Goal: Register for event/course

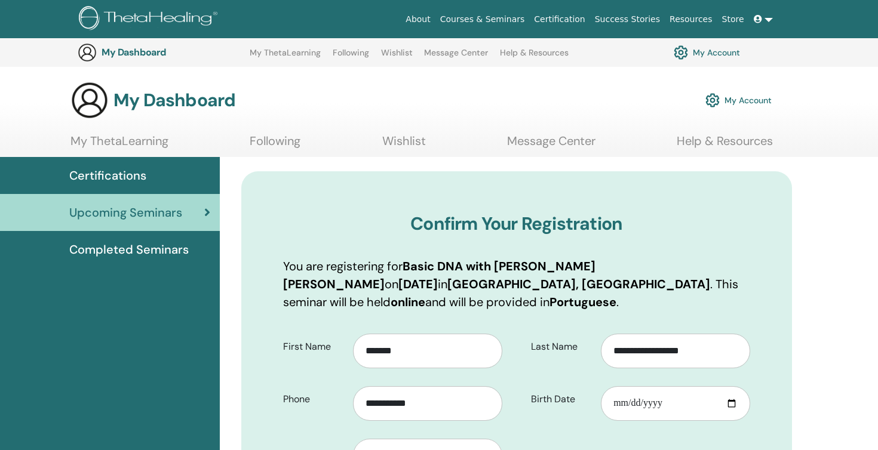
select select "**"
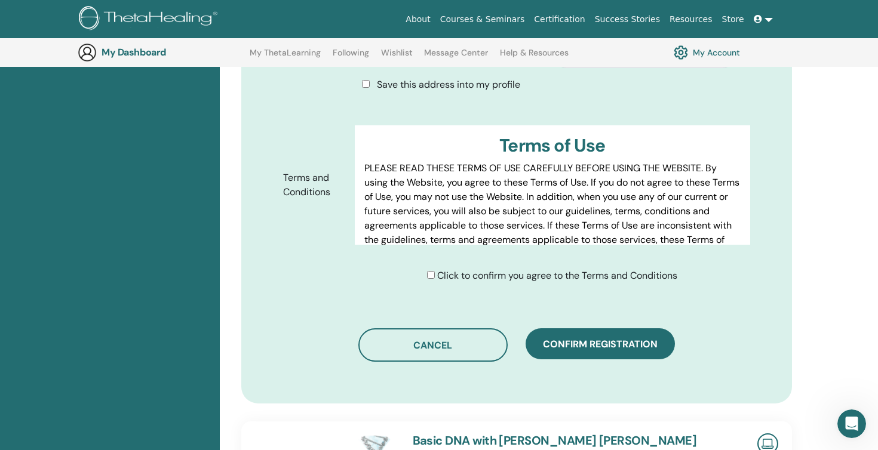
scroll to position [555, 0]
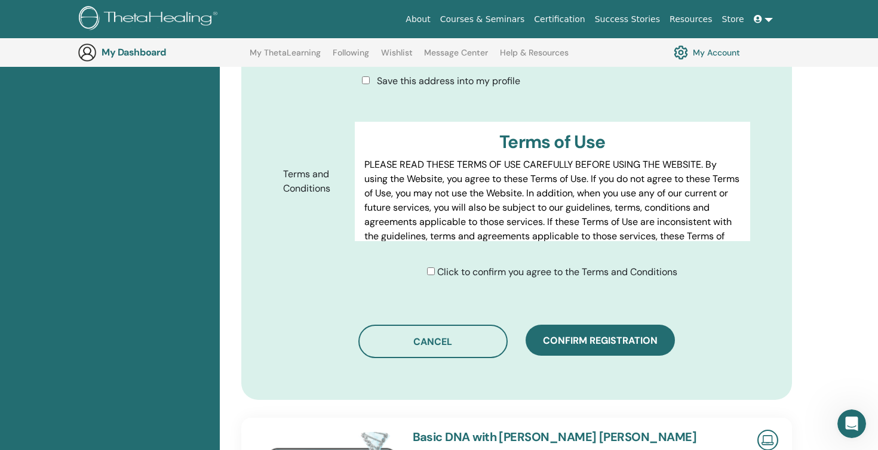
click at [455, 266] on span "Click to confirm you agree to the Terms and Conditions" at bounding box center [557, 272] width 240 height 13
click at [610, 335] on span "Confirm registration" at bounding box center [600, 341] width 115 height 13
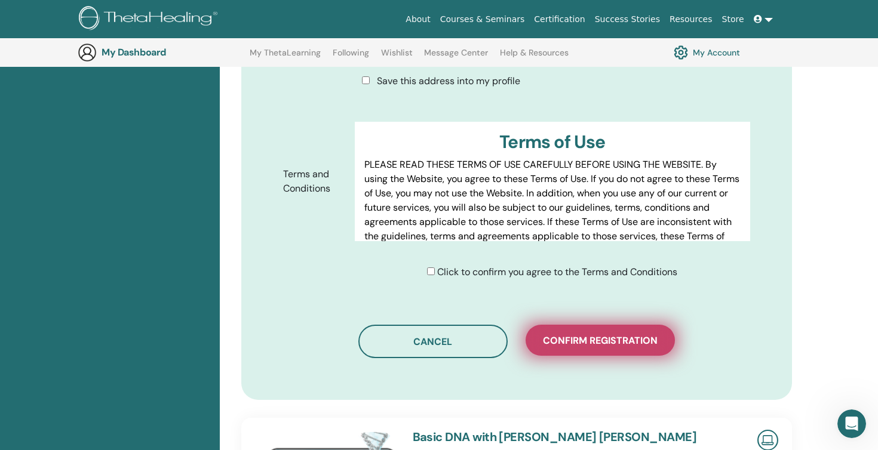
click at [559, 335] on button "Confirm registration" at bounding box center [600, 340] width 149 height 31
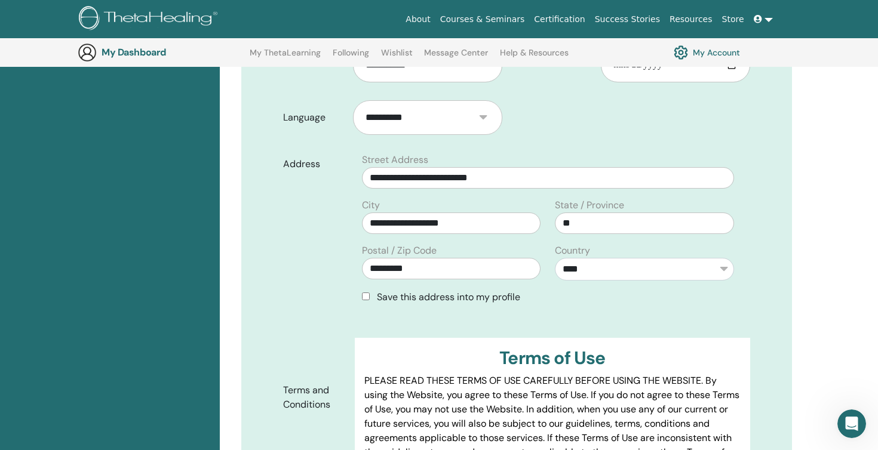
scroll to position [0, 0]
